Goal: Information Seeking & Learning: Learn about a topic

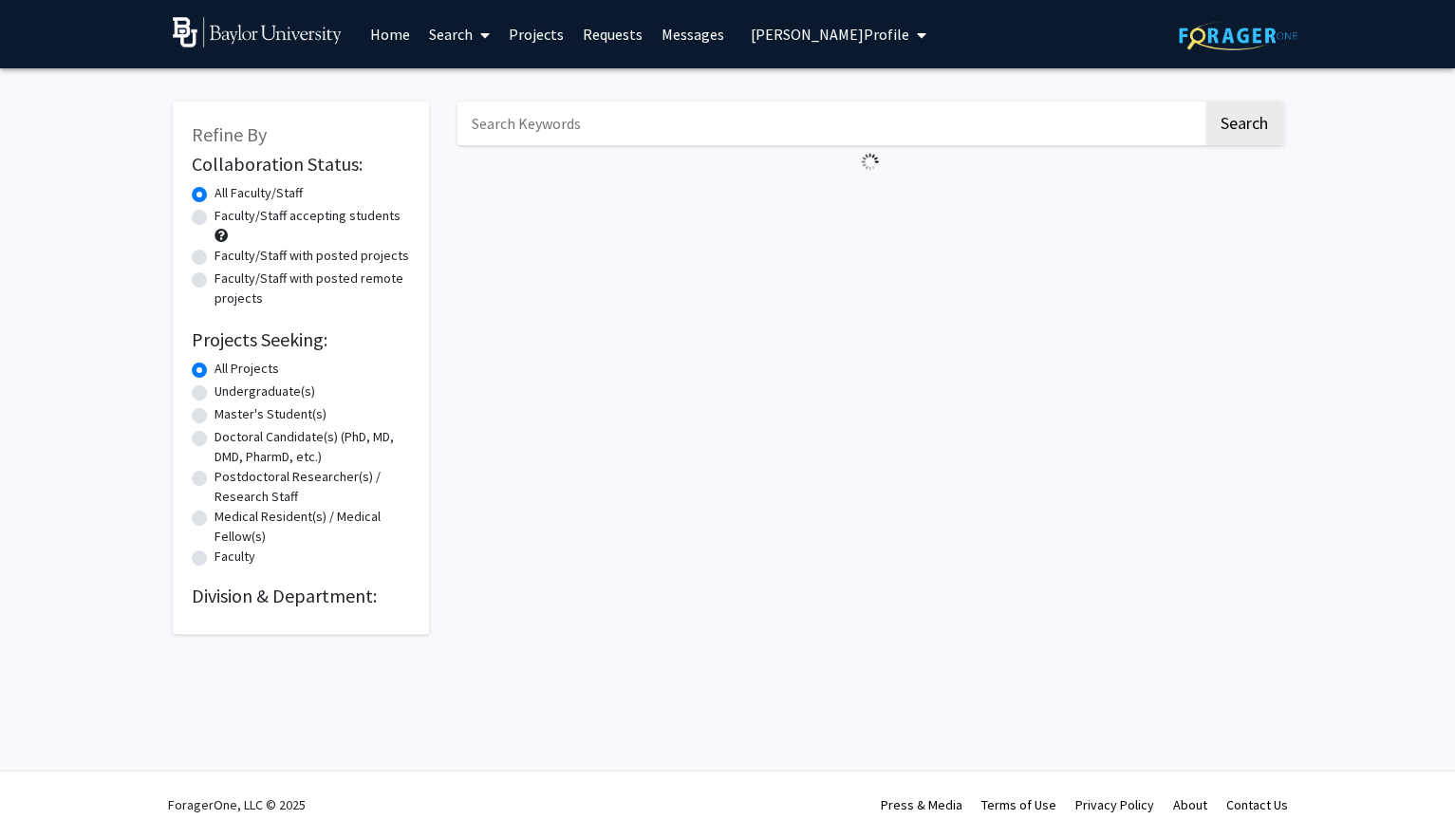
click at [846, 30] on span "[PERSON_NAME] Profile" at bounding box center [830, 34] width 158 height 19
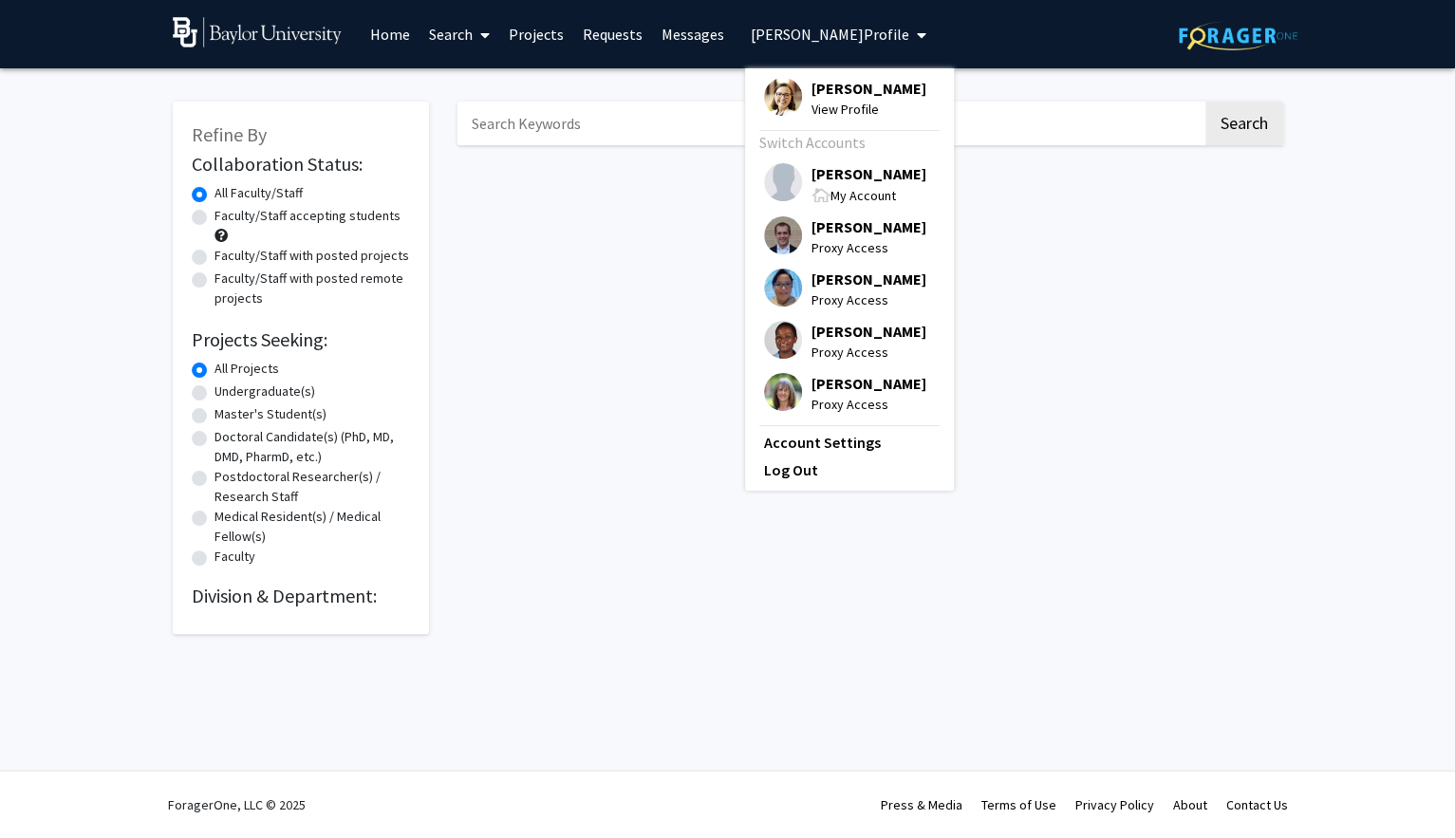
click at [828, 173] on span "[PERSON_NAME]" at bounding box center [868, 173] width 115 height 21
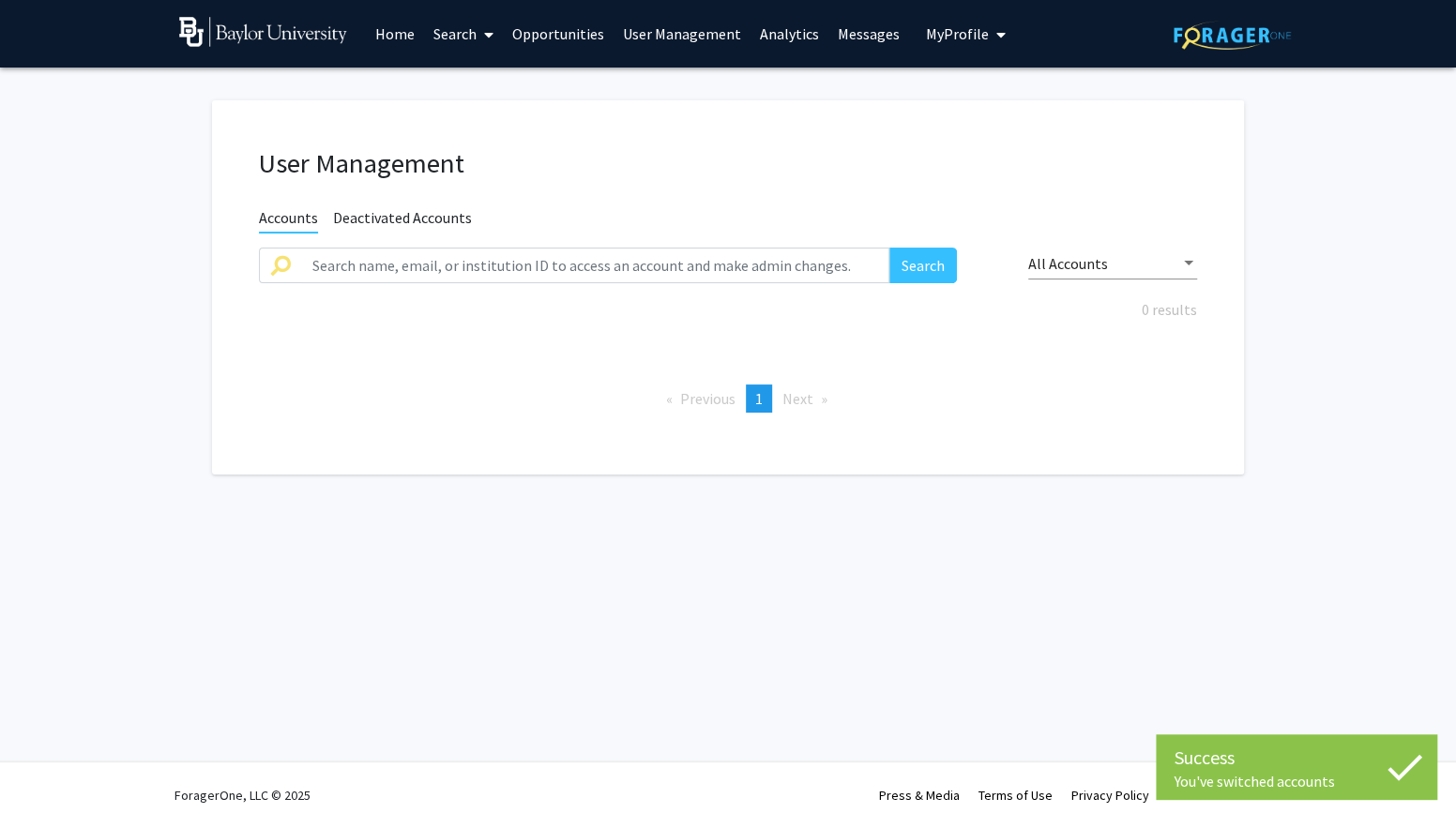
click at [764, 35] on link "Analytics" at bounding box center [789, 34] width 78 height 65
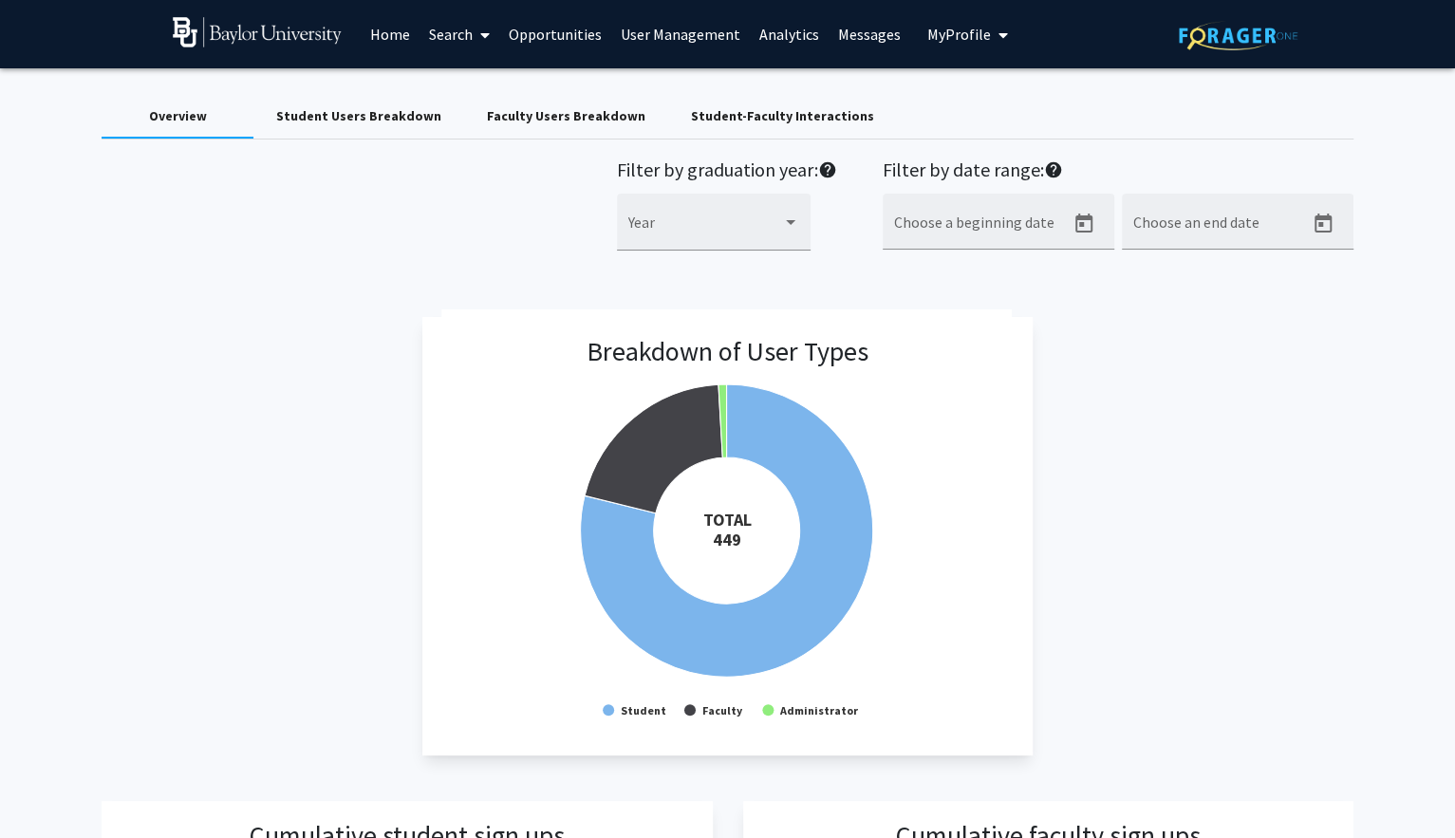
click at [496, 109] on div "Faculty Users Breakdown" at bounding box center [566, 116] width 158 height 20
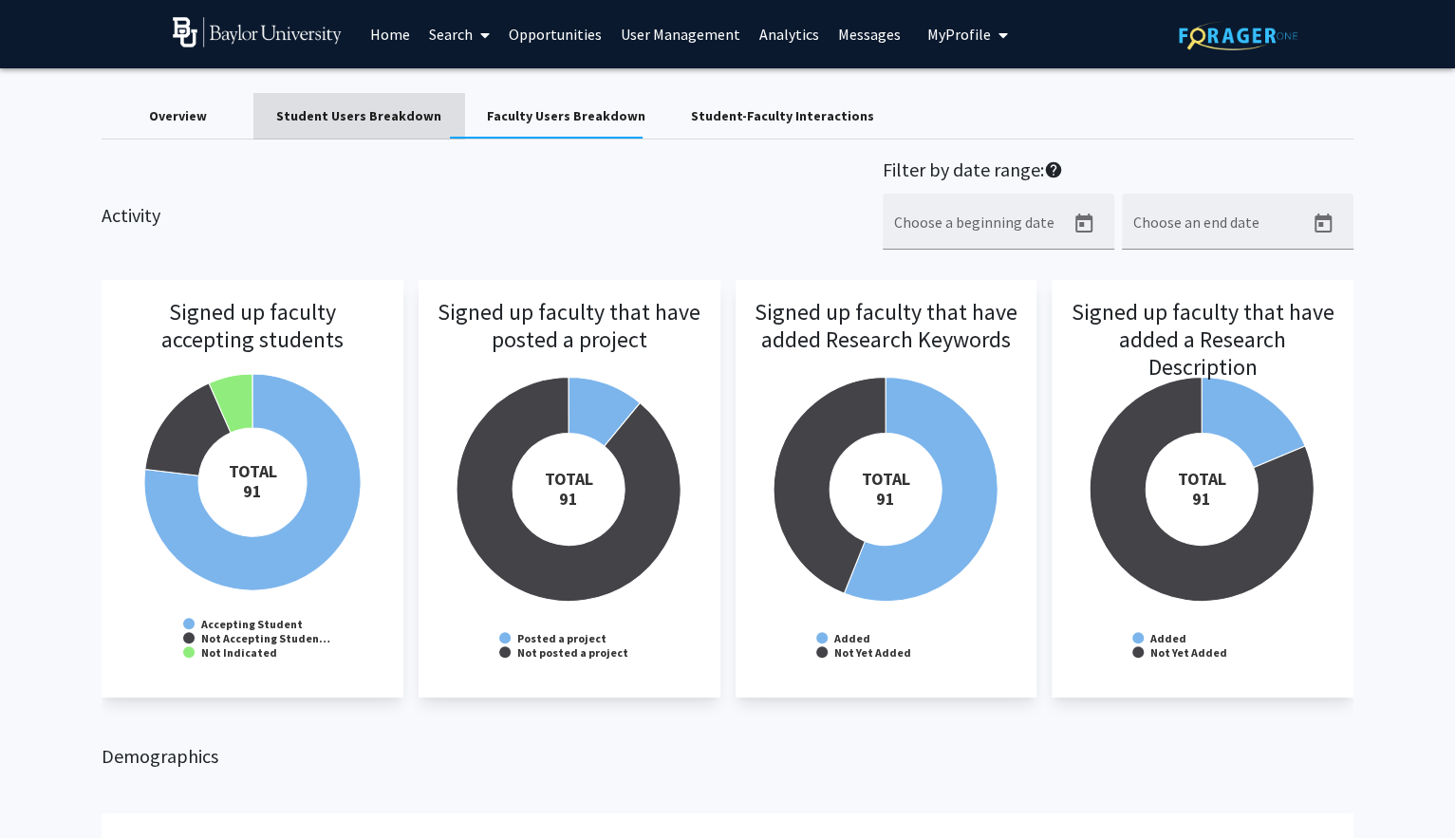
click at [375, 112] on div "Student Users Breakdown" at bounding box center [358, 116] width 165 height 20
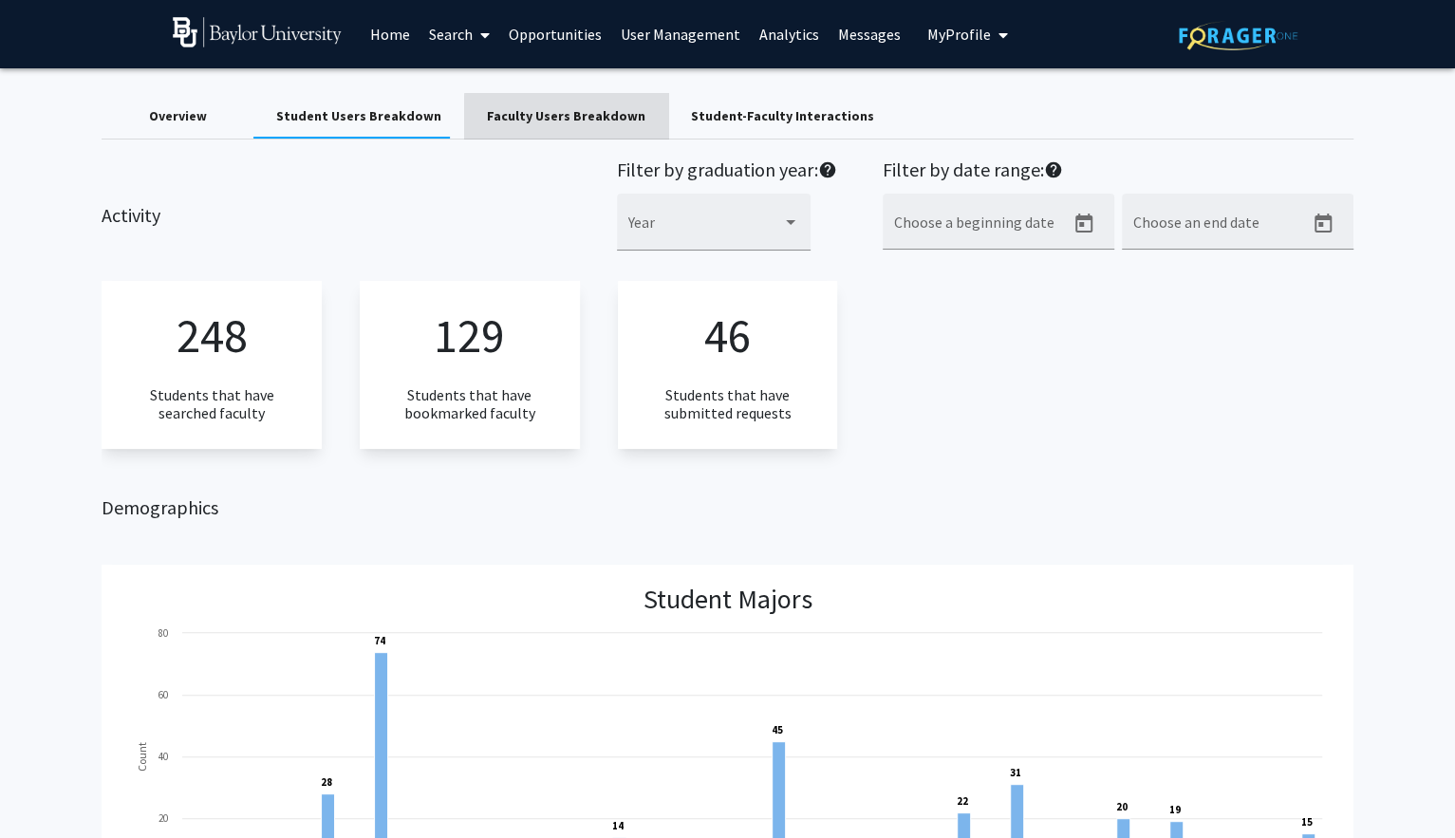
click at [560, 119] on div "Faculty Users Breakdown" at bounding box center [566, 116] width 158 height 20
